Goal: Task Accomplishment & Management: Use online tool/utility

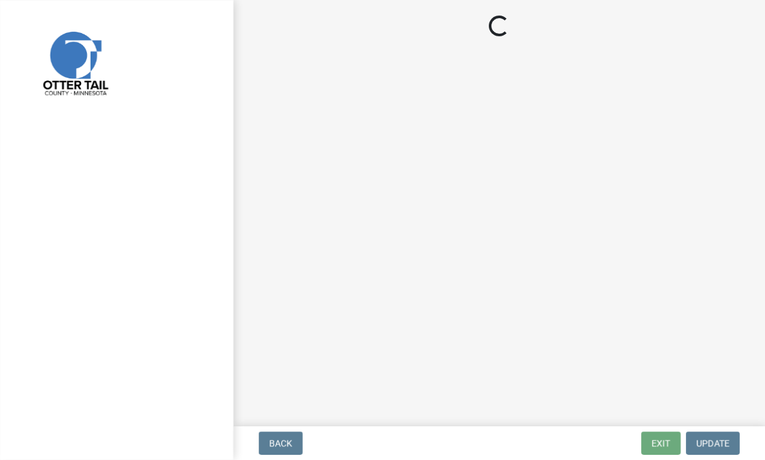
scroll to position [1, 0]
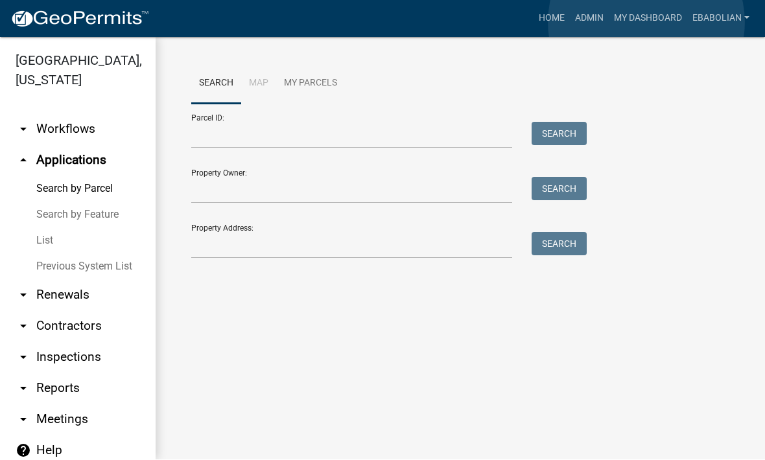
click at [647, 22] on link "My Dashboard" at bounding box center [648, 18] width 78 height 25
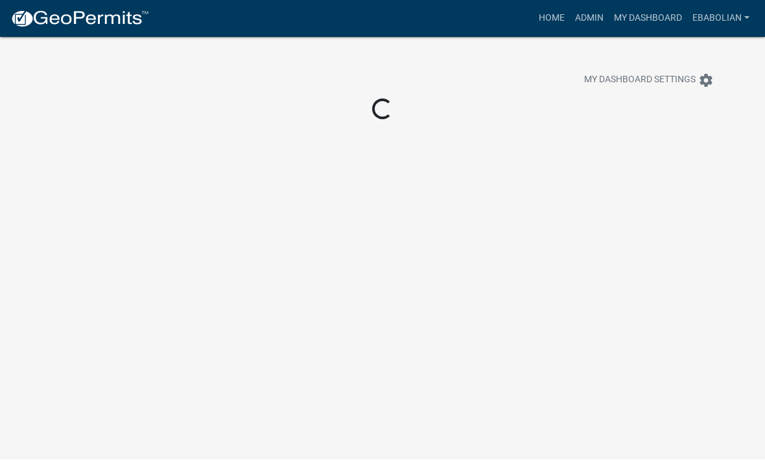
scroll to position [1, 0]
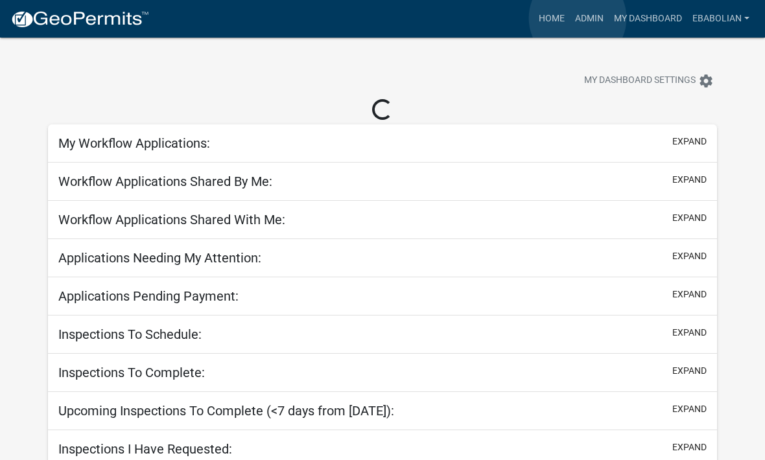
click at [578, 19] on link "Admin" at bounding box center [589, 18] width 39 height 25
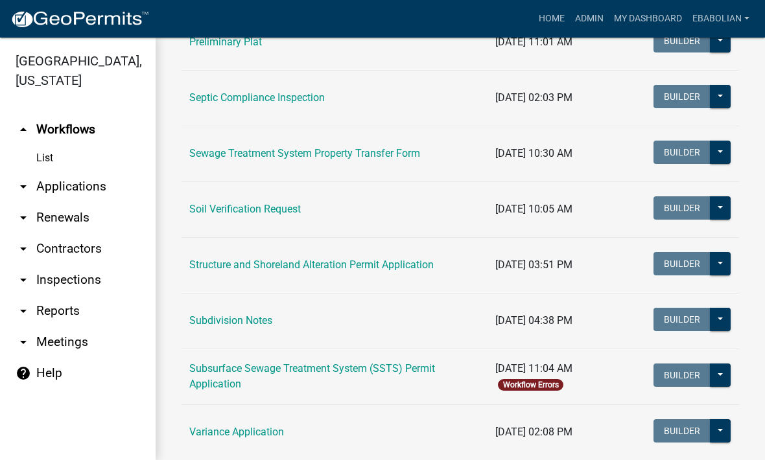
scroll to position [711, 0]
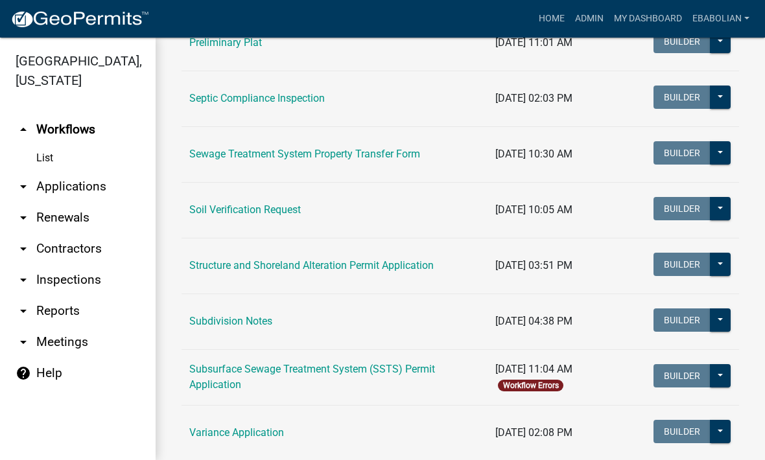
click at [352, 269] on link "Structure and Shoreland Alteration Permit Application" at bounding box center [311, 265] width 244 height 12
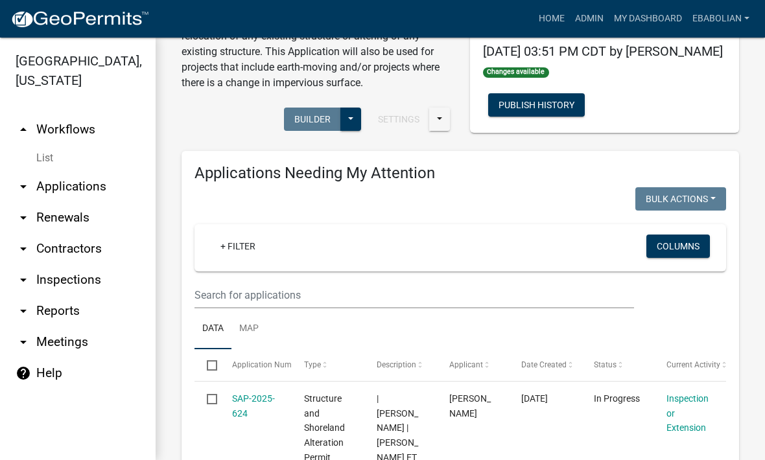
scroll to position [146, 0]
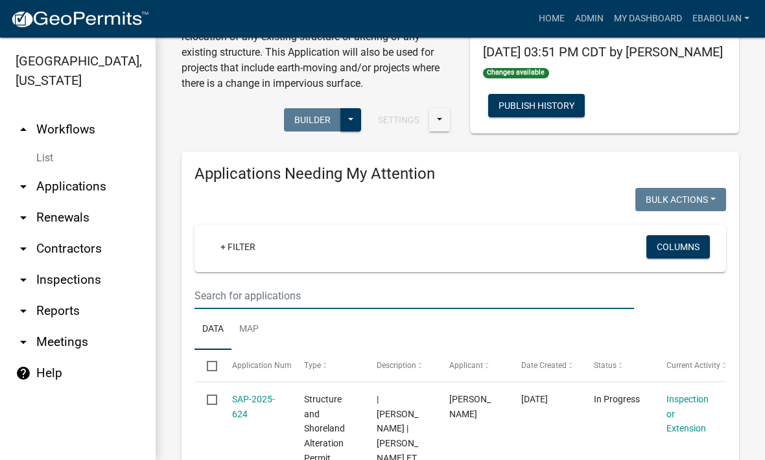
click at [347, 296] on input "text" at bounding box center [414, 296] width 440 height 27
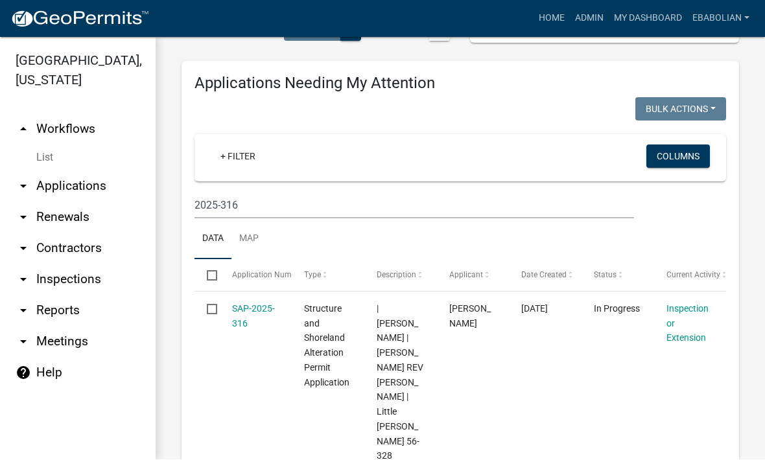
scroll to position [237, 0]
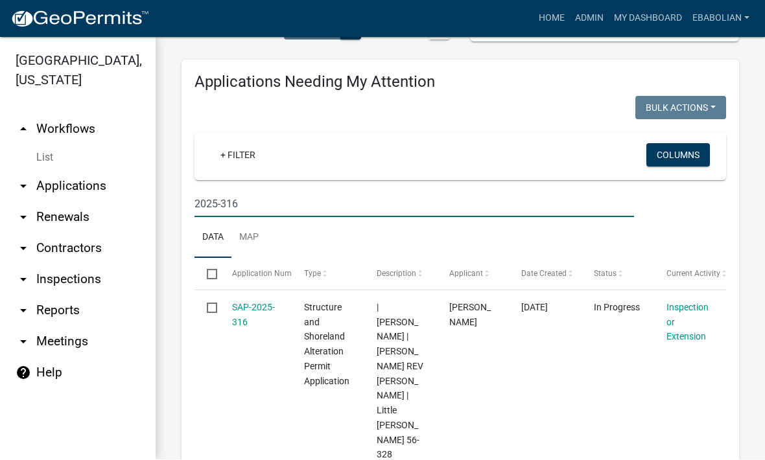
type input "2025-316"
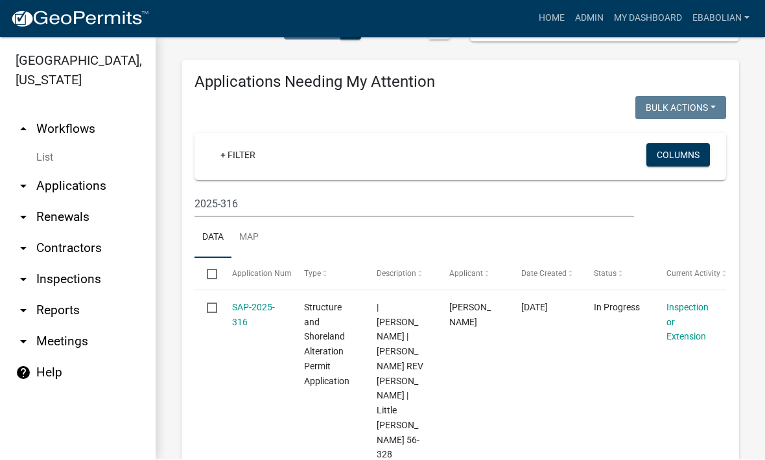
click at [252, 306] on link "SAP-2025-316" at bounding box center [253, 315] width 43 height 25
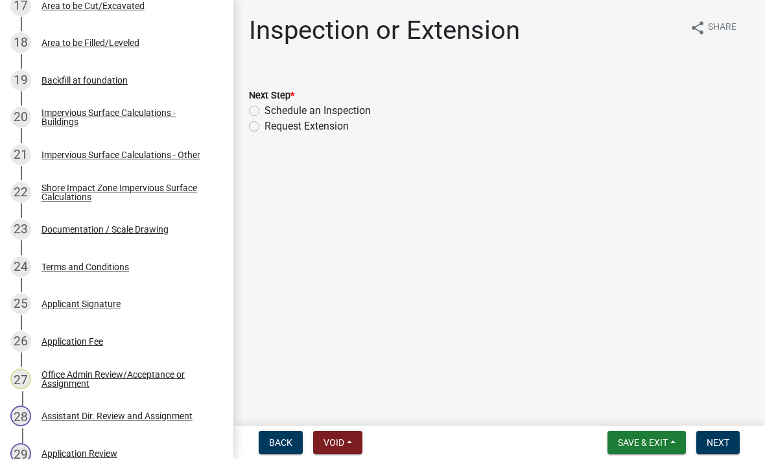
scroll to position [878, 0]
click at [154, 235] on div "23 Documentation / Scale Drawing" at bounding box center [111, 230] width 202 height 21
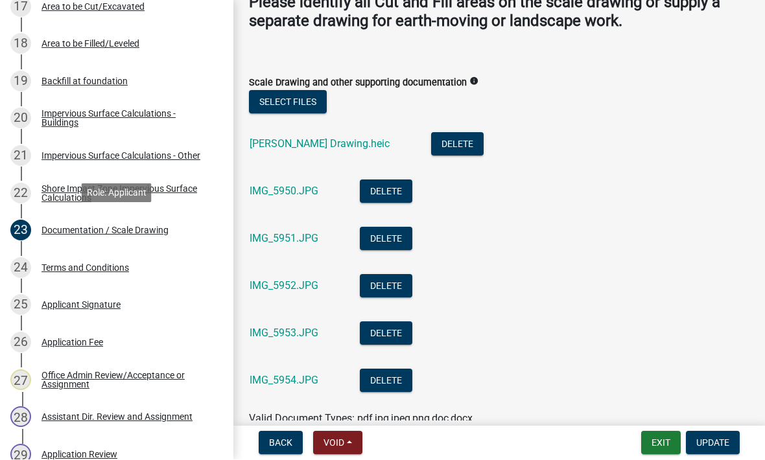
scroll to position [312, 0]
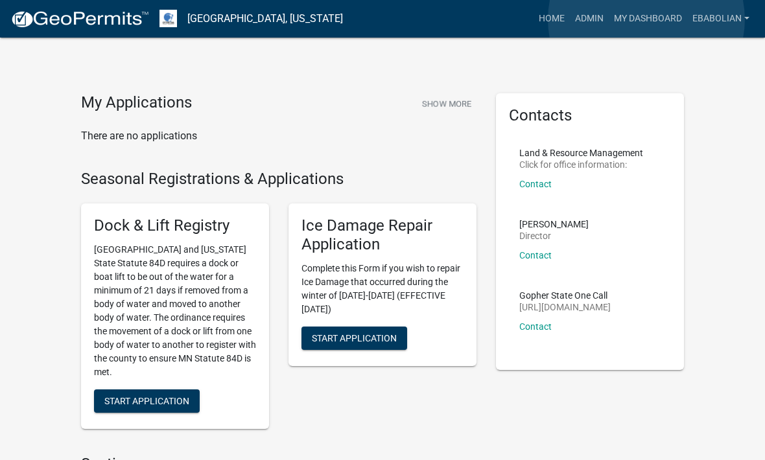
click at [647, 19] on link "My Dashboard" at bounding box center [648, 18] width 78 height 25
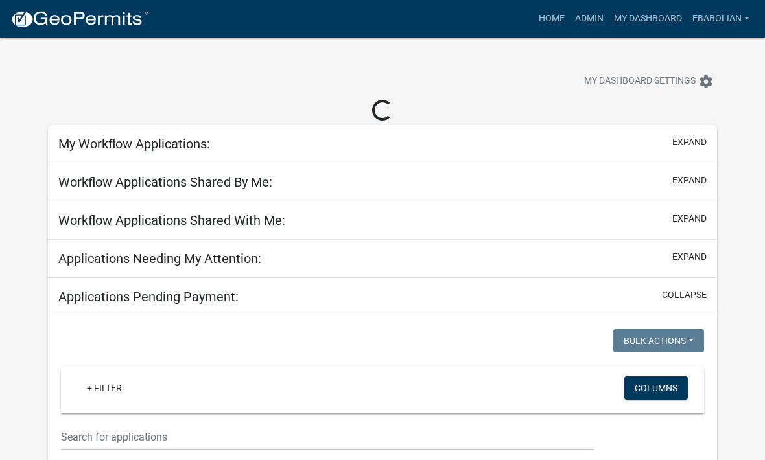
select select "3: 100"
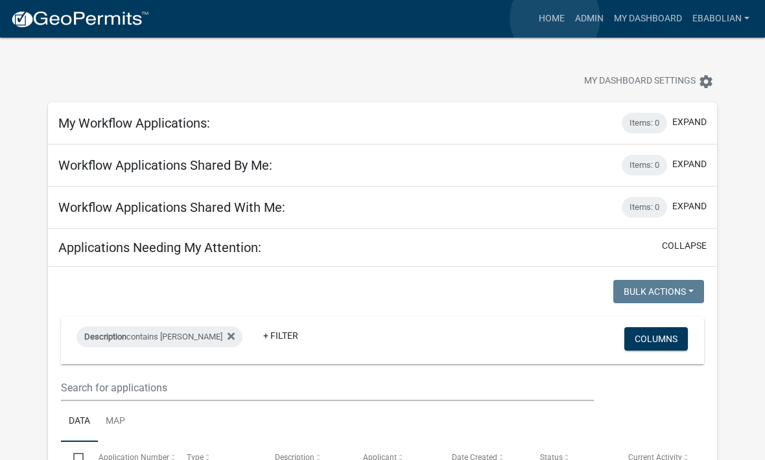
click at [556, 18] on link "Home" at bounding box center [552, 18] width 36 height 25
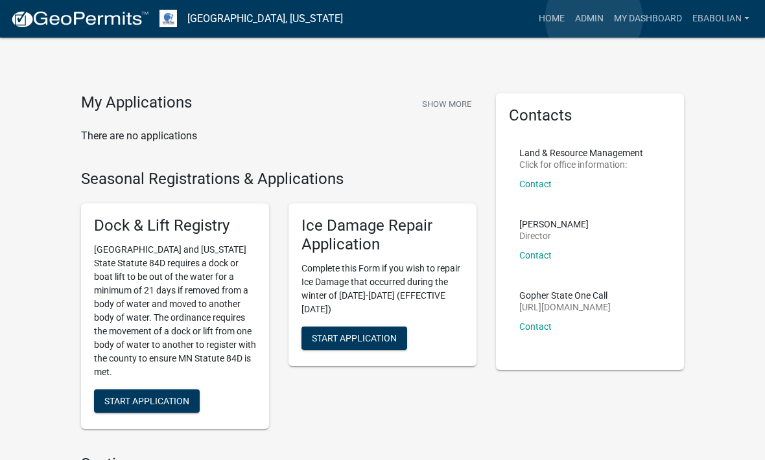
click at [595, 19] on link "Admin" at bounding box center [589, 18] width 39 height 25
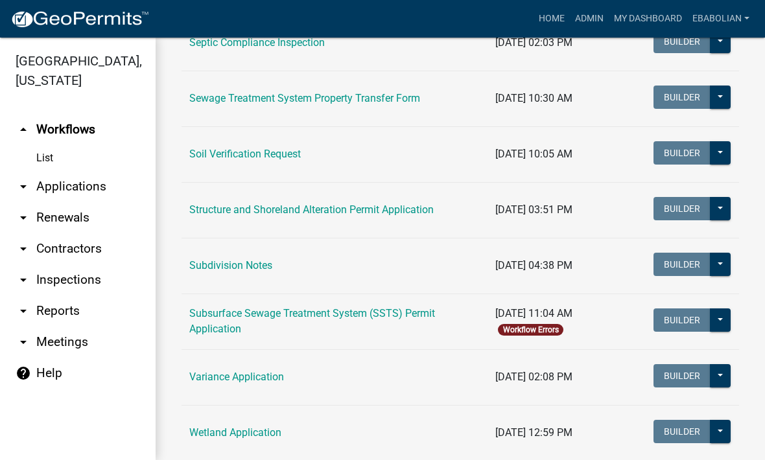
scroll to position [768, 0]
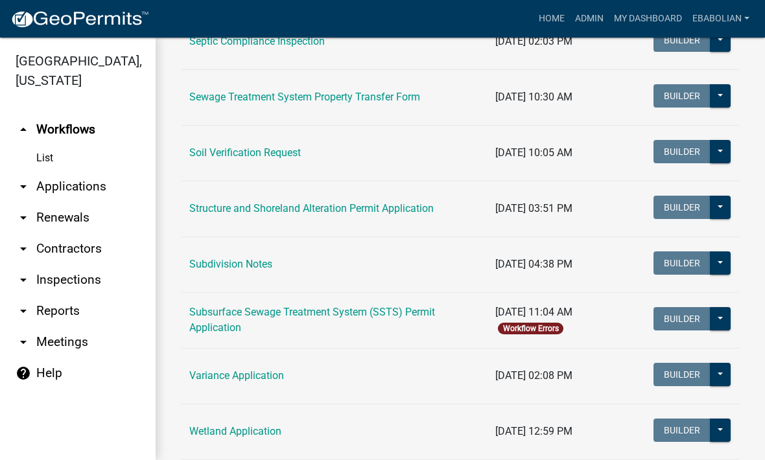
click at [382, 213] on link "Structure and Shoreland Alteration Permit Application" at bounding box center [311, 208] width 244 height 12
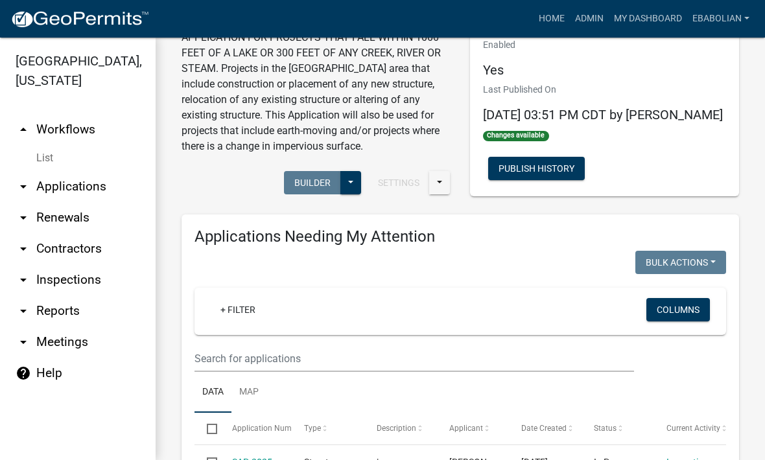
scroll to position [112, 0]
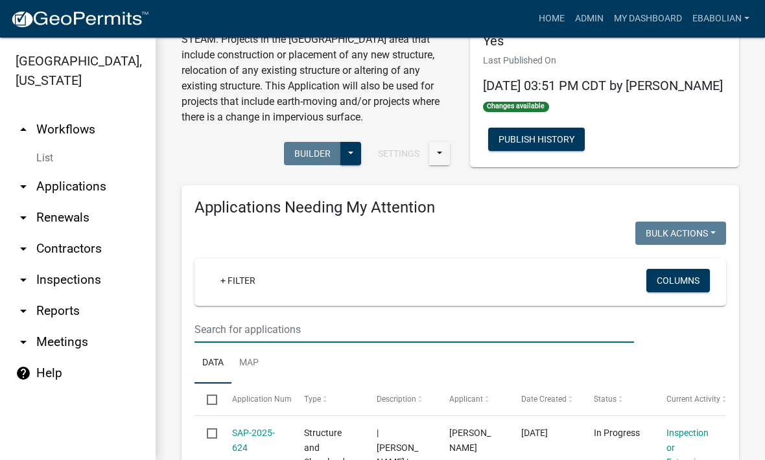
click at [375, 329] on input "text" at bounding box center [414, 329] width 440 height 27
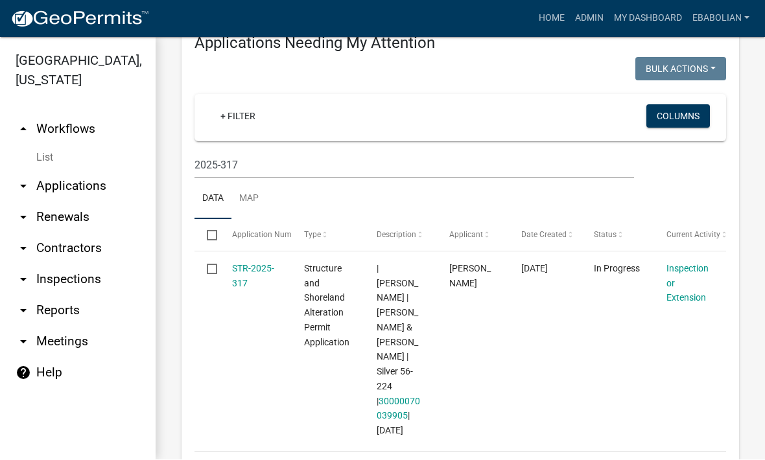
scroll to position [261, 0]
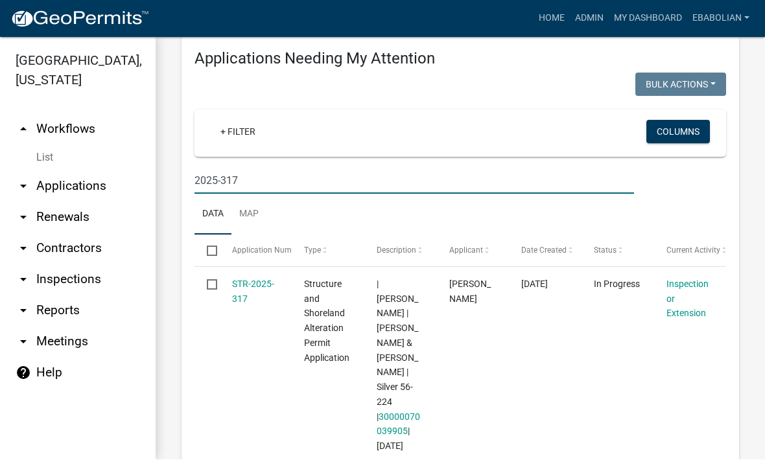
click at [283, 180] on input "2025-317" at bounding box center [414, 181] width 440 height 27
click at [293, 180] on input "2025-315" at bounding box center [414, 181] width 440 height 27
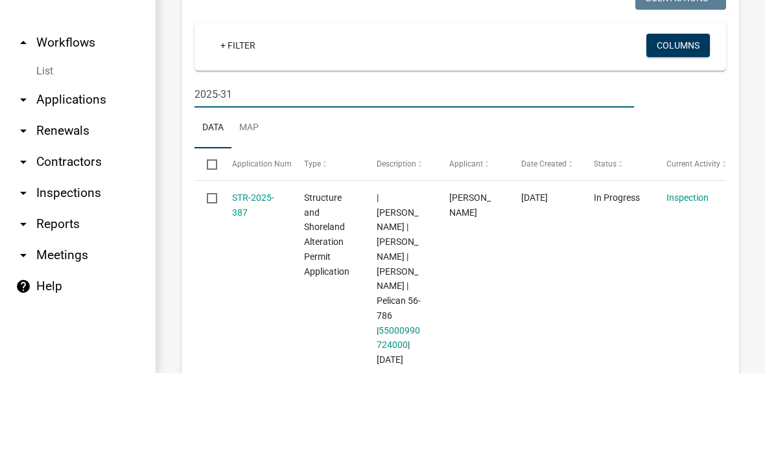
type input "2025-318"
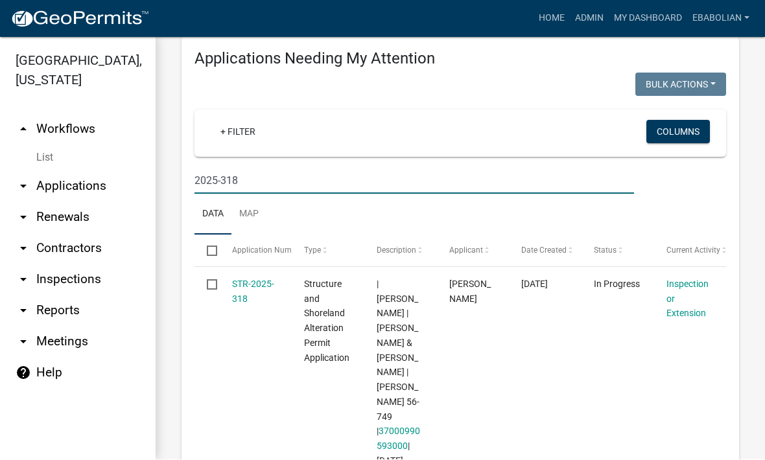
click at [110, 194] on link "arrow_drop_down Applications" at bounding box center [78, 186] width 156 height 31
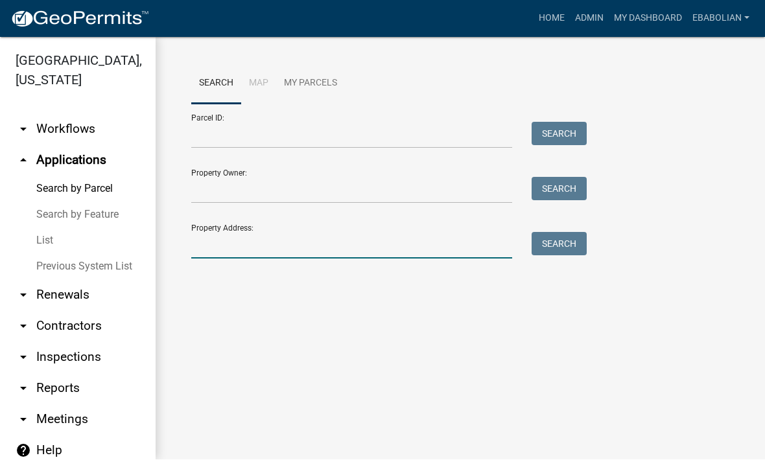
click at [296, 233] on input "Property Address:" at bounding box center [351, 246] width 321 height 27
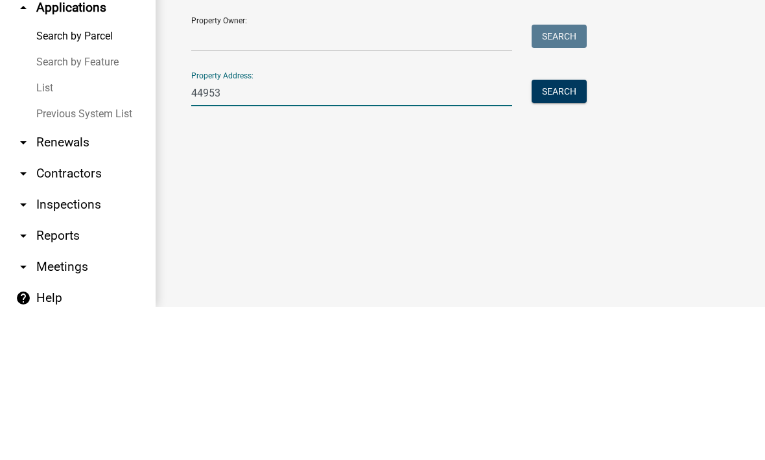
type input "44953"
click at [573, 233] on button "Search" at bounding box center [559, 244] width 55 height 23
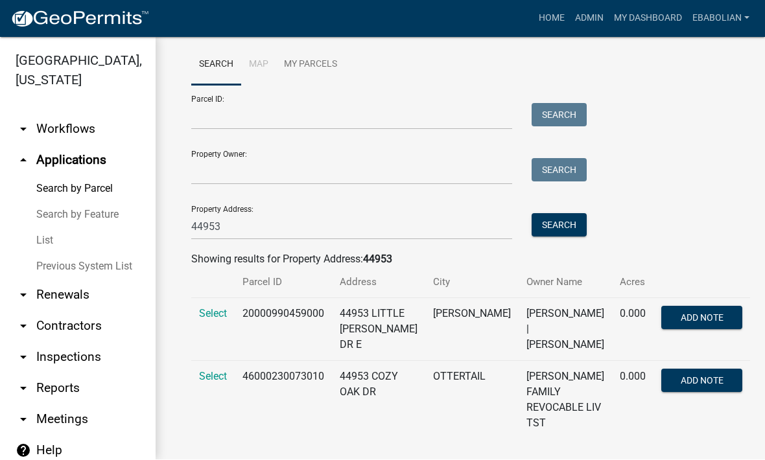
scroll to position [18, 0]
click at [220, 310] on span "Select" at bounding box center [213, 315] width 28 height 12
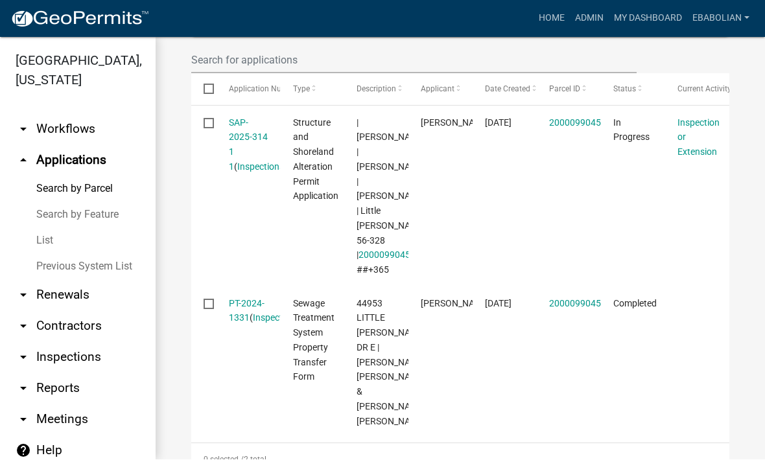
scroll to position [437, 0]
click at [242, 158] on link "SAP-2025-314 1 1" at bounding box center [248, 146] width 39 height 54
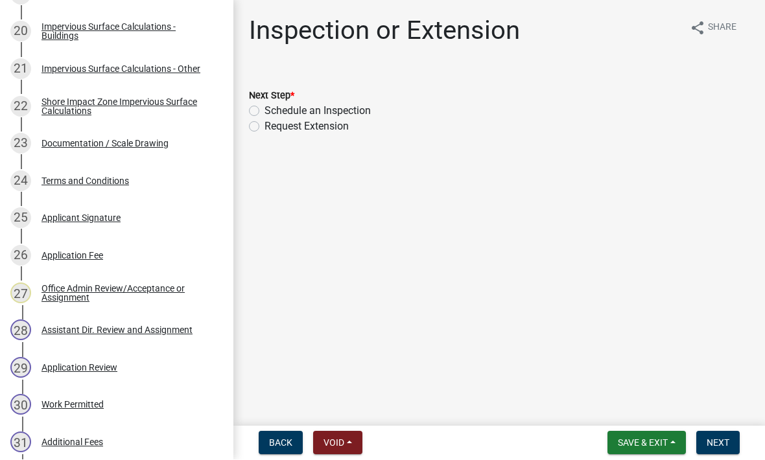
scroll to position [964, 0]
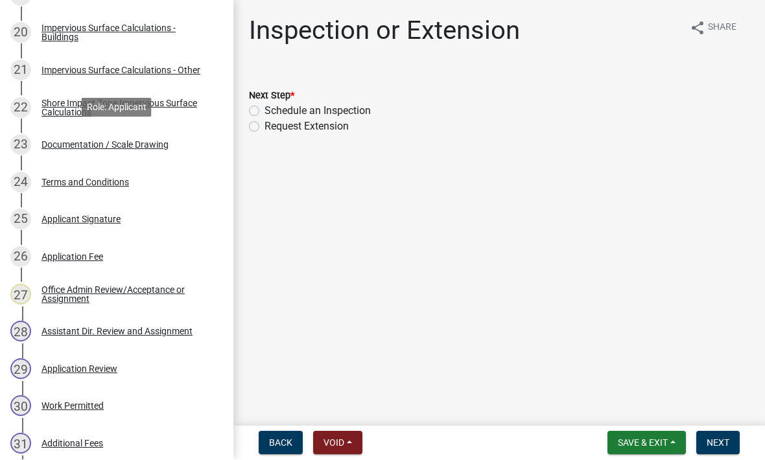
click at [163, 143] on div "Documentation / Scale Drawing" at bounding box center [104, 145] width 127 height 9
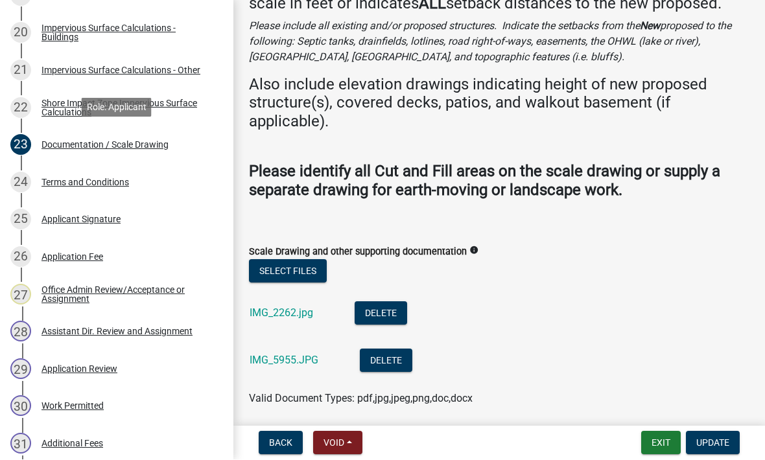
scroll to position [141, 0]
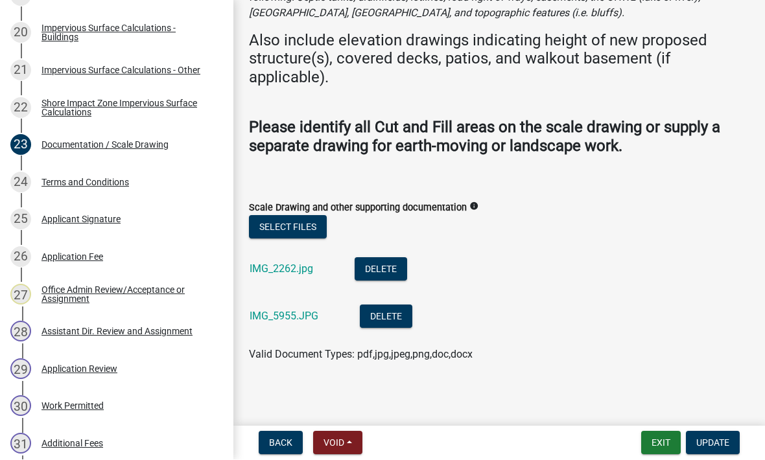
click at [300, 263] on link "IMG_2262.jpg" at bounding box center [282, 269] width 64 height 12
click at [283, 311] on link "IMG_5955.JPG" at bounding box center [284, 317] width 69 height 12
